Goal: Information Seeking & Learning: Understand process/instructions

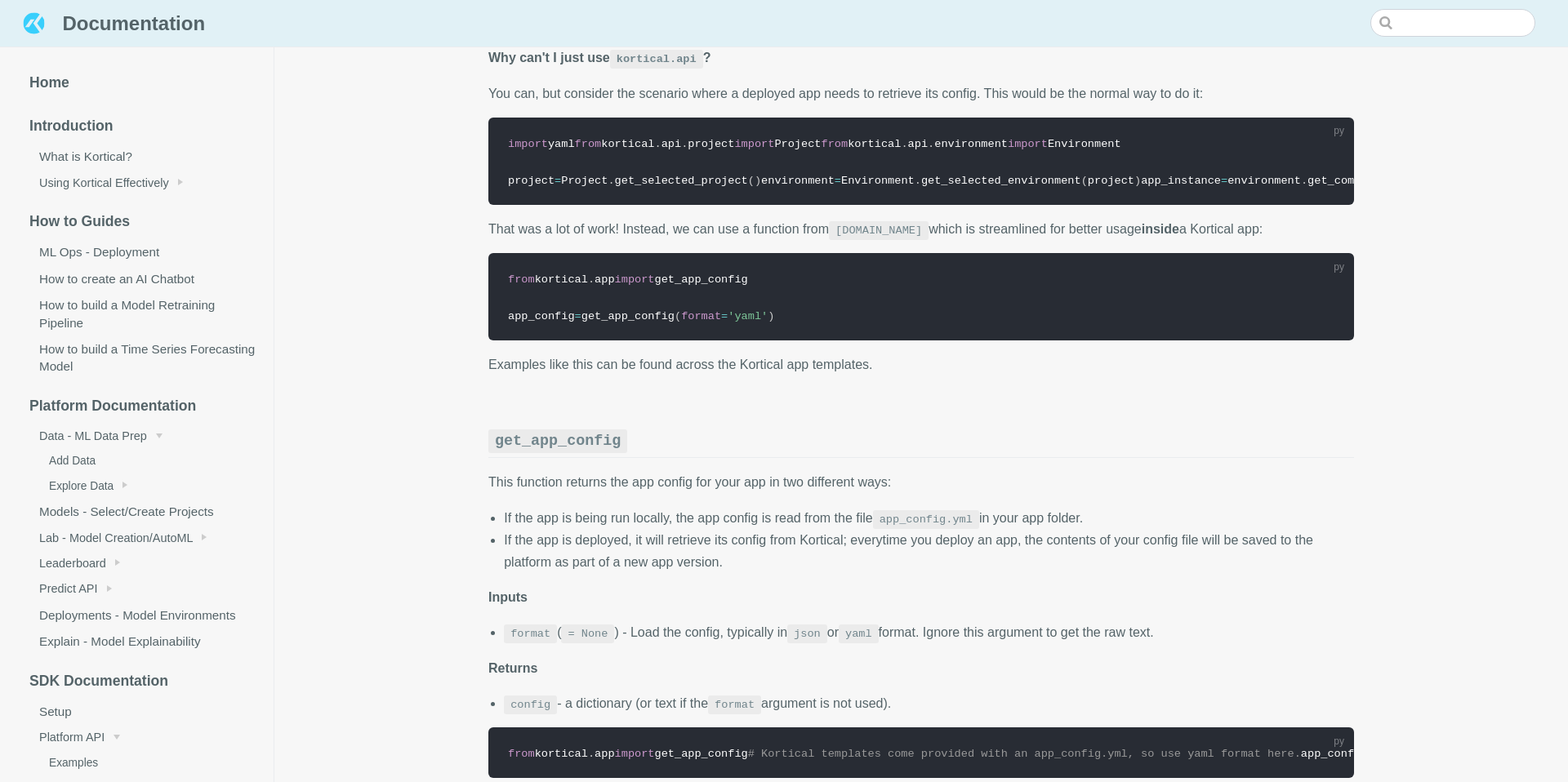
scroll to position [160, 0]
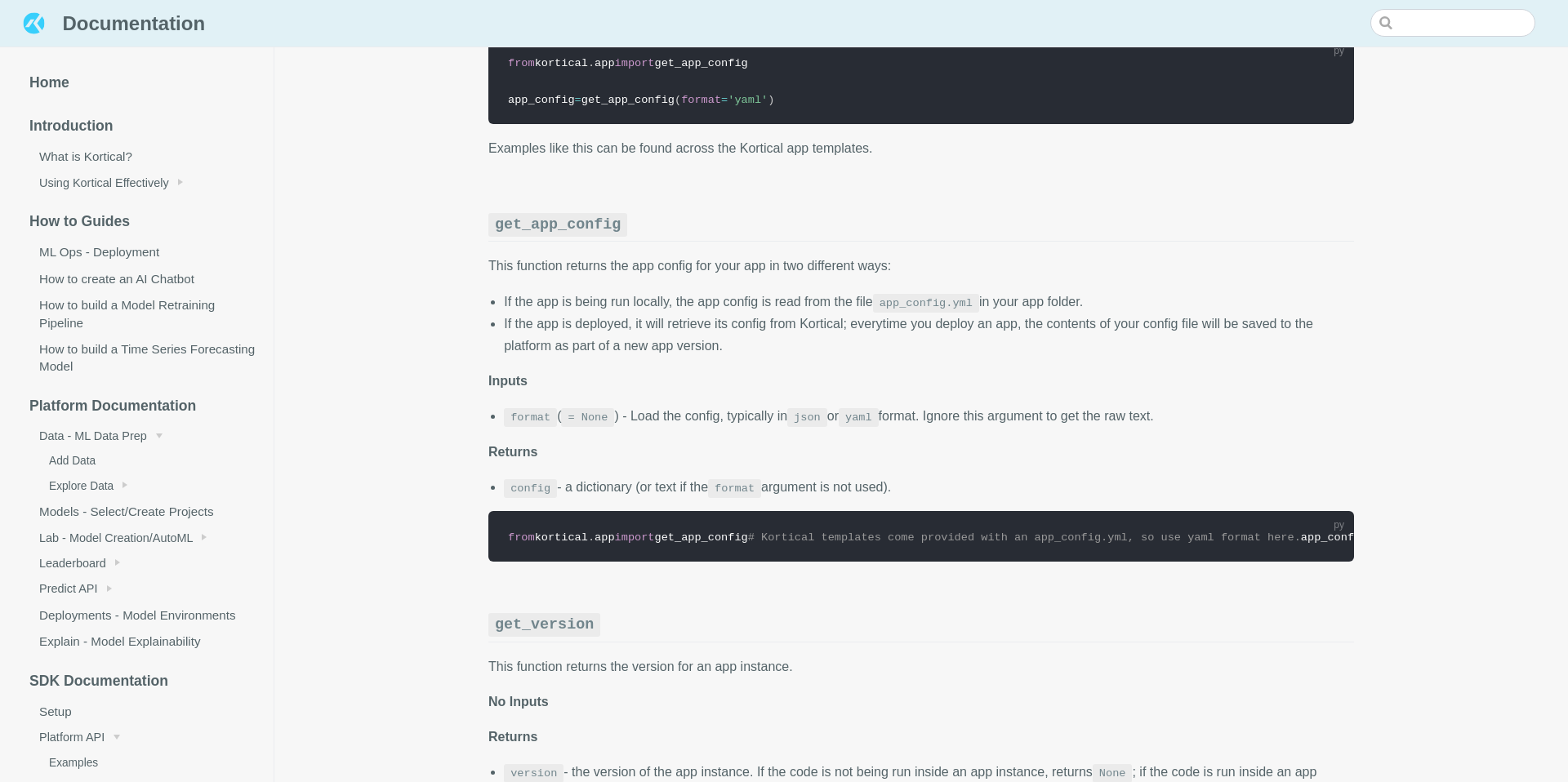
scroll to position [304, 0]
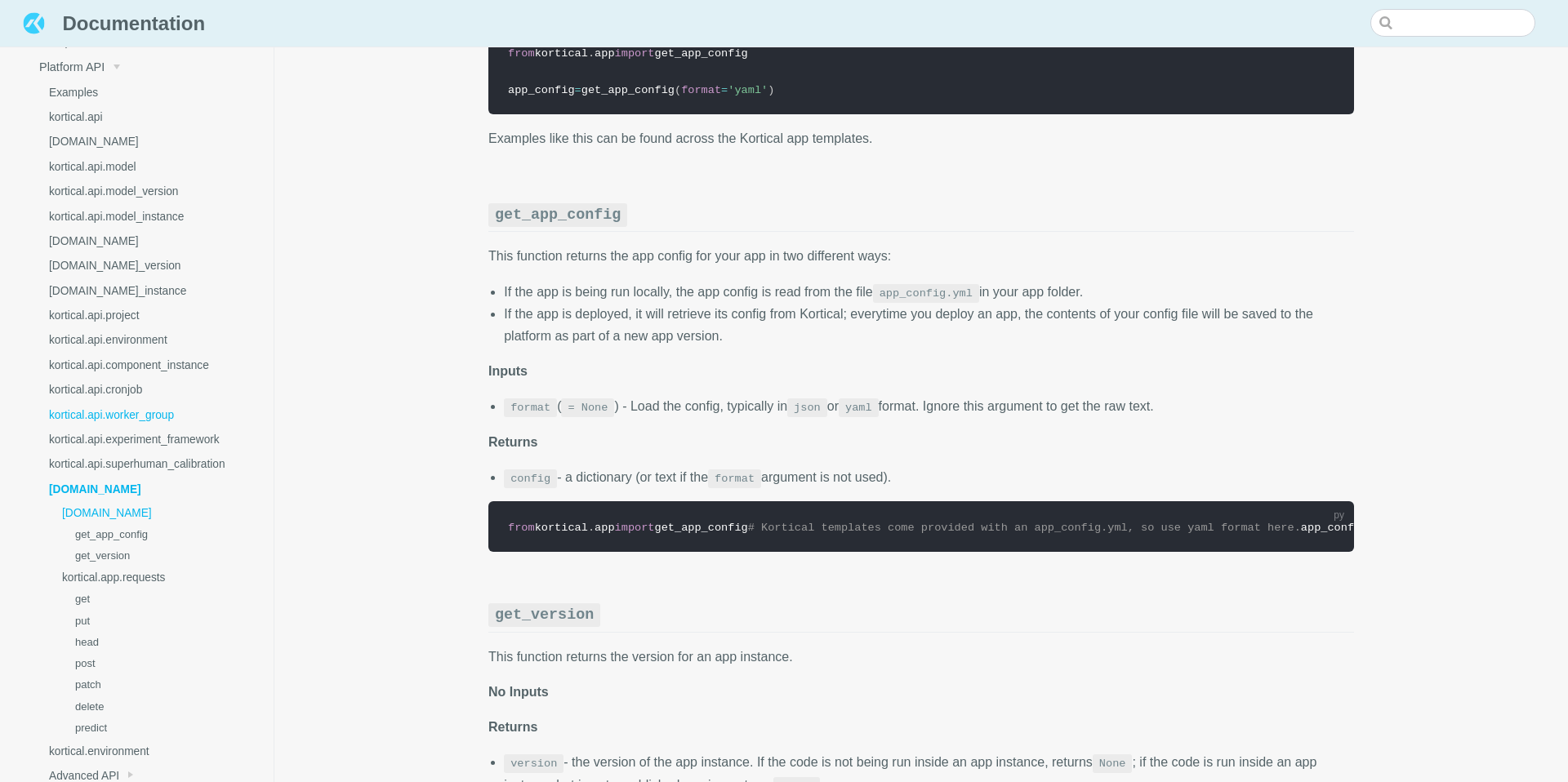
click at [157, 413] on link "kortical.api.worker_group" at bounding box center [148, 414] width 251 height 25
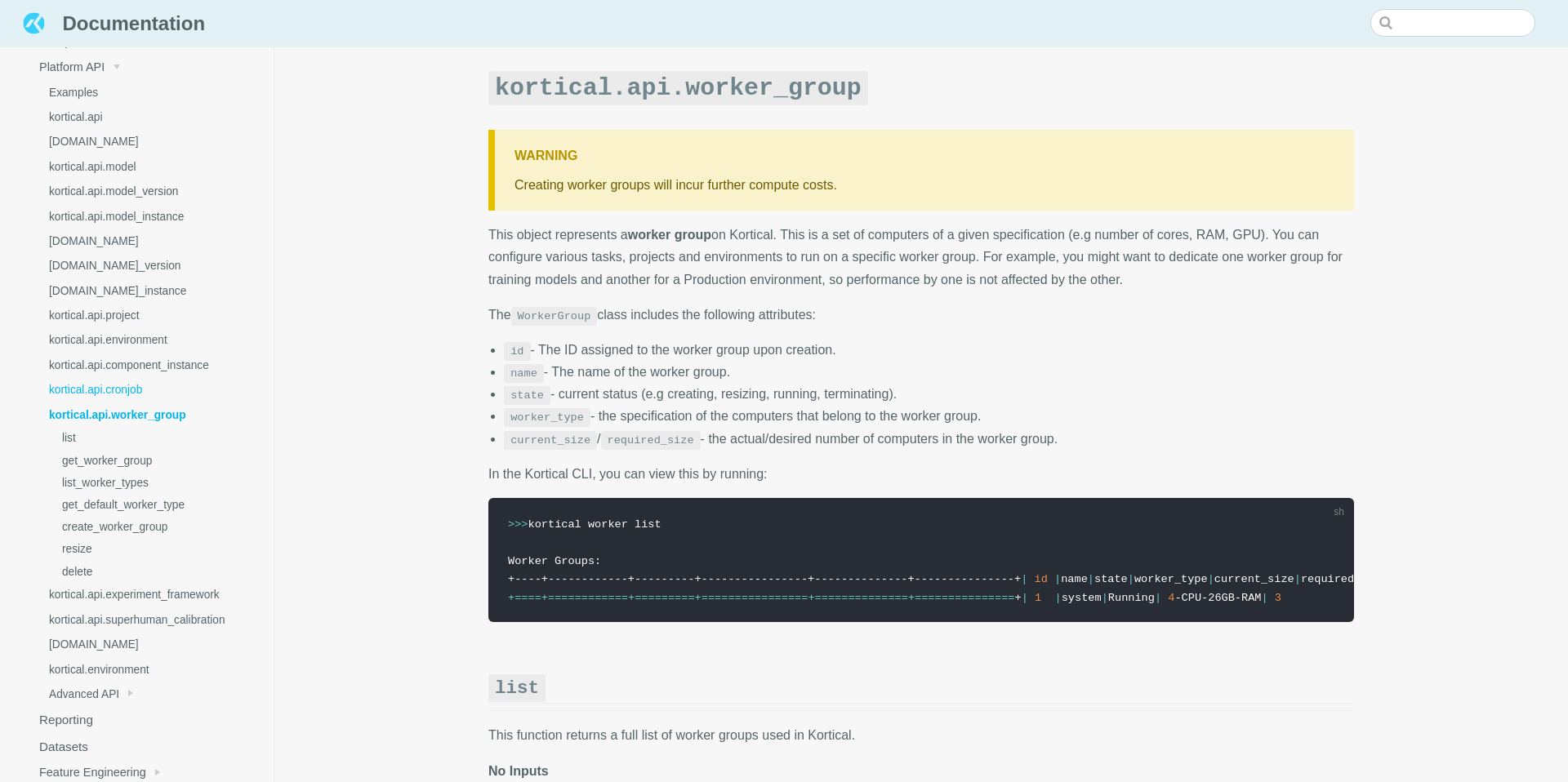
click at [140, 387] on link "kortical.api.cronjob" at bounding box center [148, 391] width 251 height 25
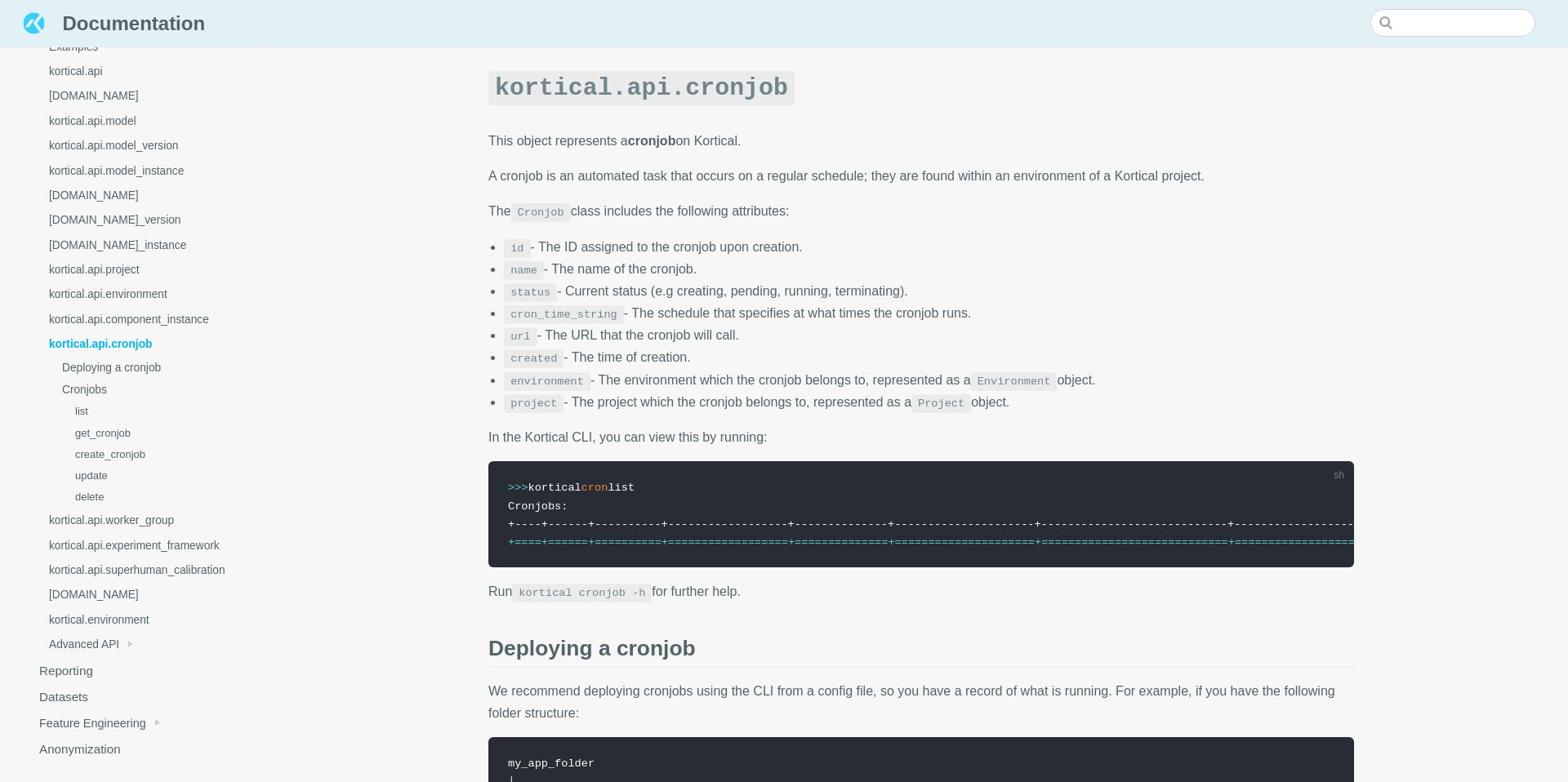
scroll to position [186, 0]
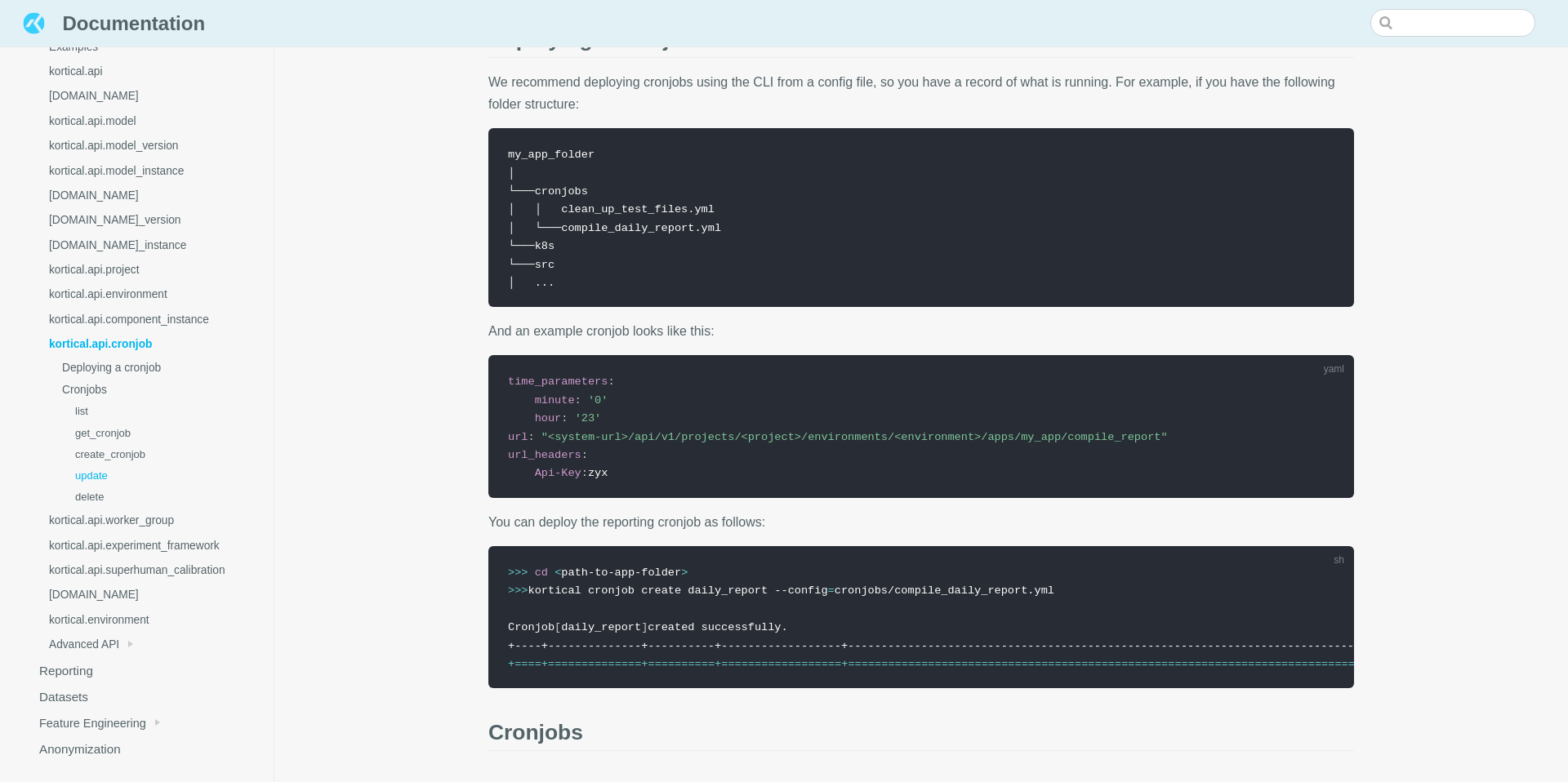
scroll to position [594, 0]
